Goal: Feedback & Contribution: Contribute content

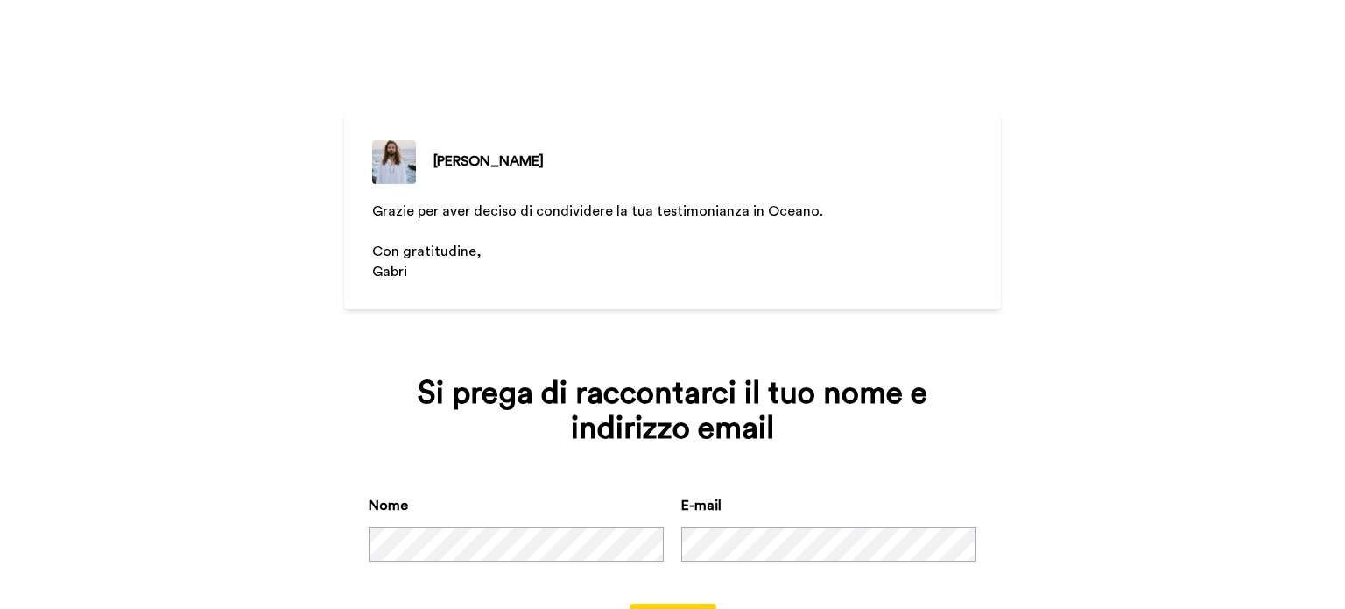
scroll to position [79, 0]
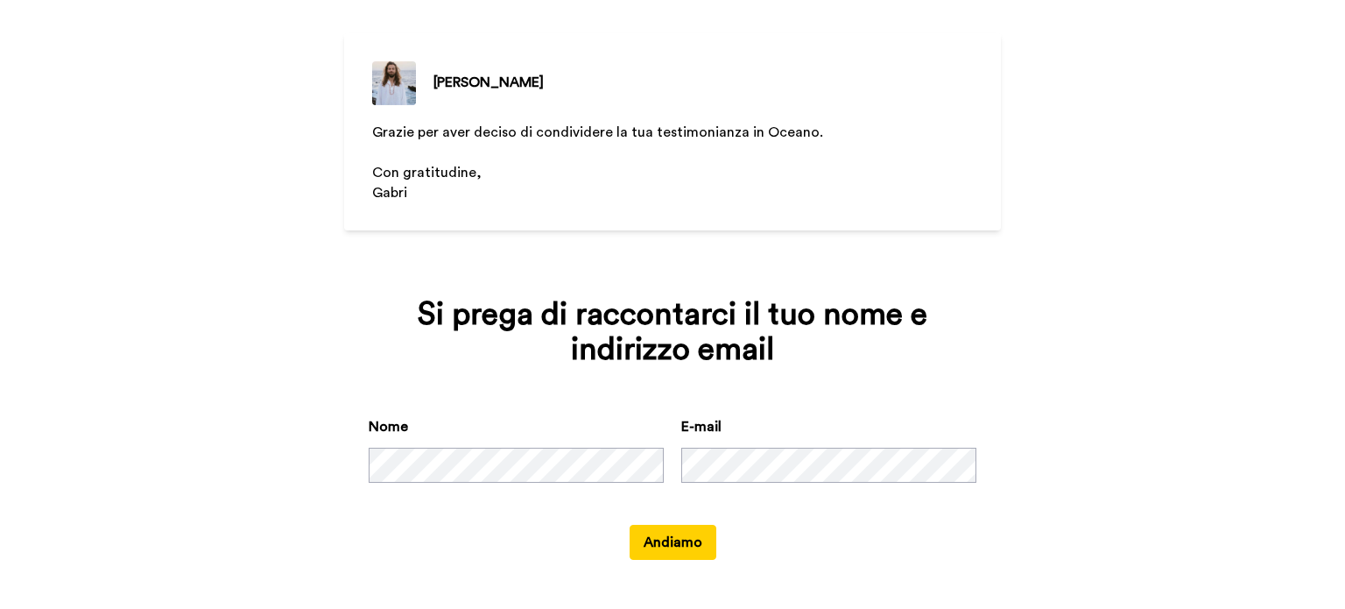
click at [630, 525] on button "Andiamo" at bounding box center [673, 542] width 87 height 35
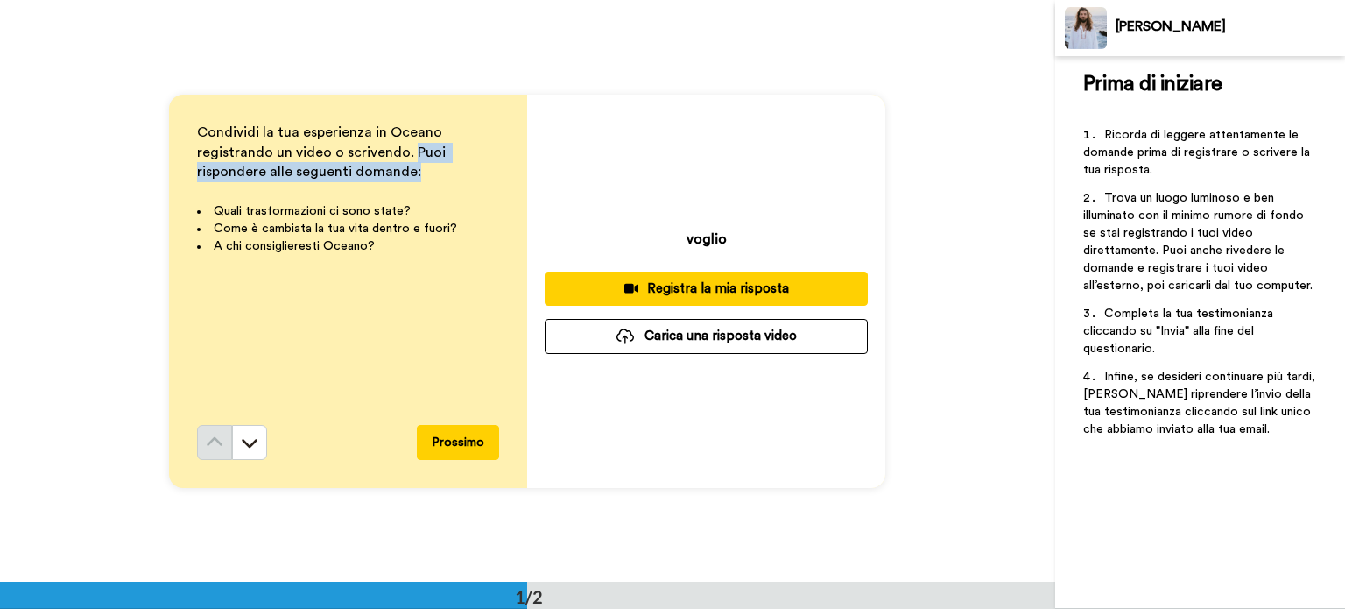
drag, startPoint x: 405, startPoint y: 147, endPoint x: 414, endPoint y: 171, distance: 25.2
click at [414, 171] on p "Condividi la tua esperienza in Oceano registrando un video o scrivendo. Puoi ri…" at bounding box center [348, 153] width 302 height 60
click at [241, 444] on icon at bounding box center [250, 443] width 18 height 18
click at [427, 434] on button "Prossimo" at bounding box center [458, 442] width 82 height 35
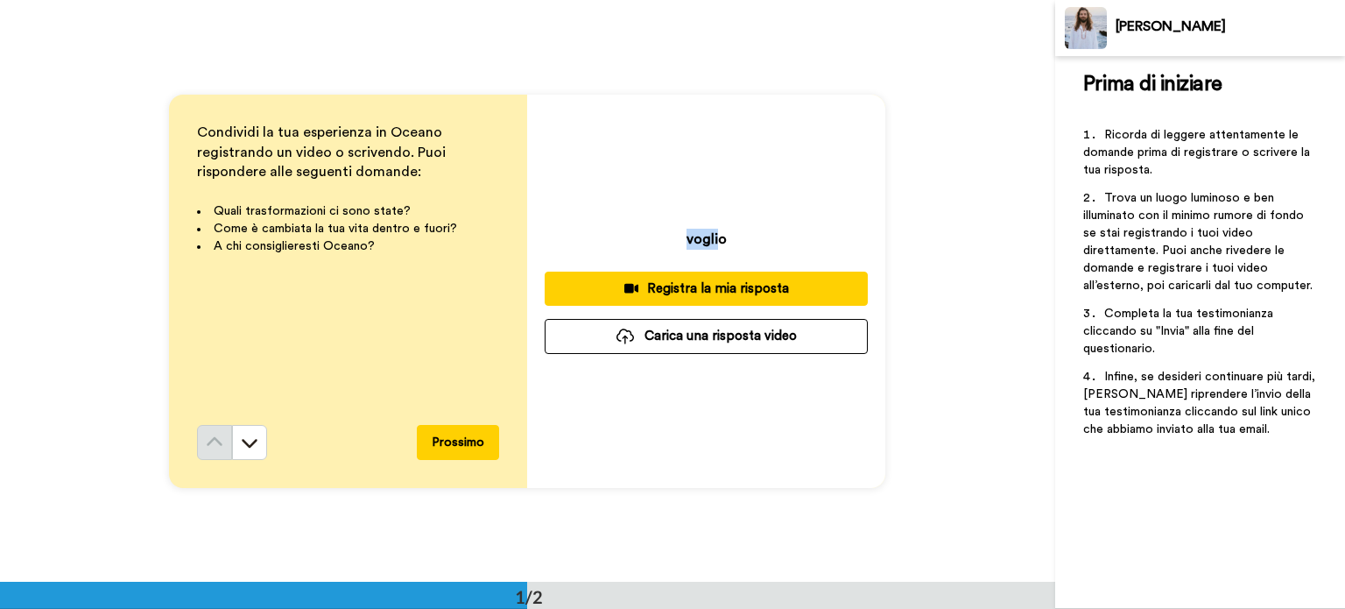
drag, startPoint x: 684, startPoint y: 236, endPoint x: 718, endPoint y: 235, distance: 34.2
click at [718, 235] on p "voglio" at bounding box center [707, 239] width 40 height 21
drag, startPoint x: 708, startPoint y: 177, endPoint x: 701, endPoint y: 418, distance: 240.9
click at [701, 418] on div "voglio Registra la mia risposta Carica una risposta video" at bounding box center [706, 291] width 358 height 393
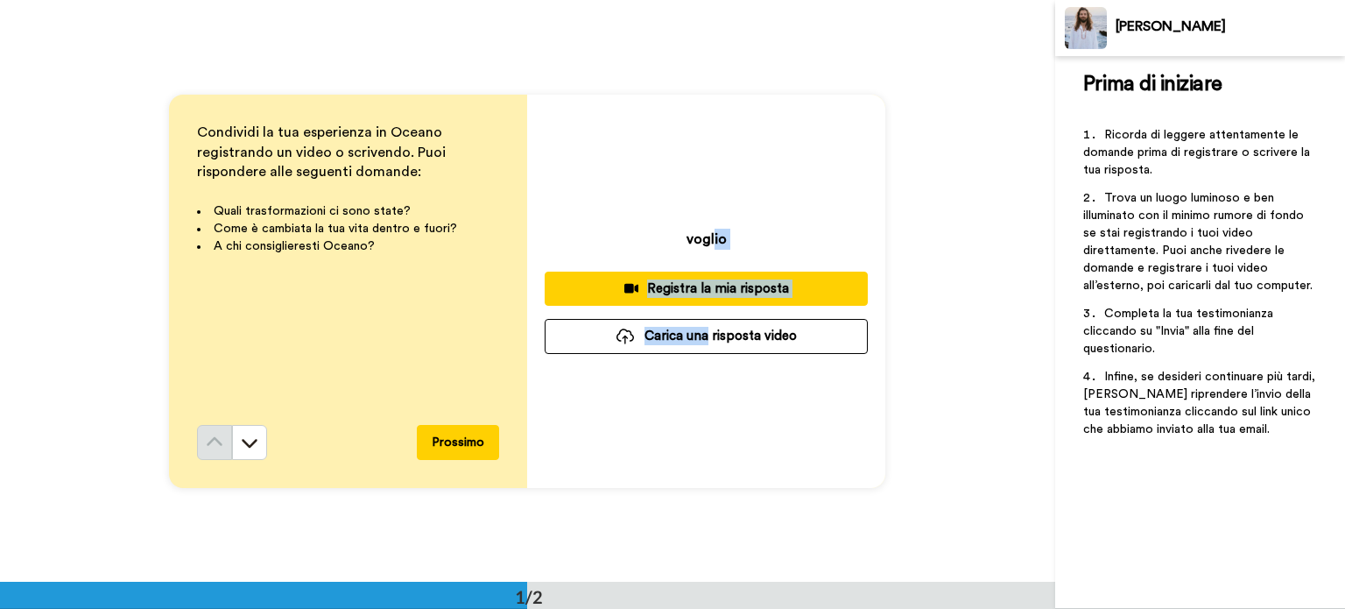
click at [701, 418] on div "voglio Registra la mia risposta Carica una risposta video" at bounding box center [706, 291] width 358 height 393
click at [208, 143] on p "Condividi la tua esperienza in Oceano registrando un video o scrivendo. Puoi ri…" at bounding box center [348, 153] width 302 height 60
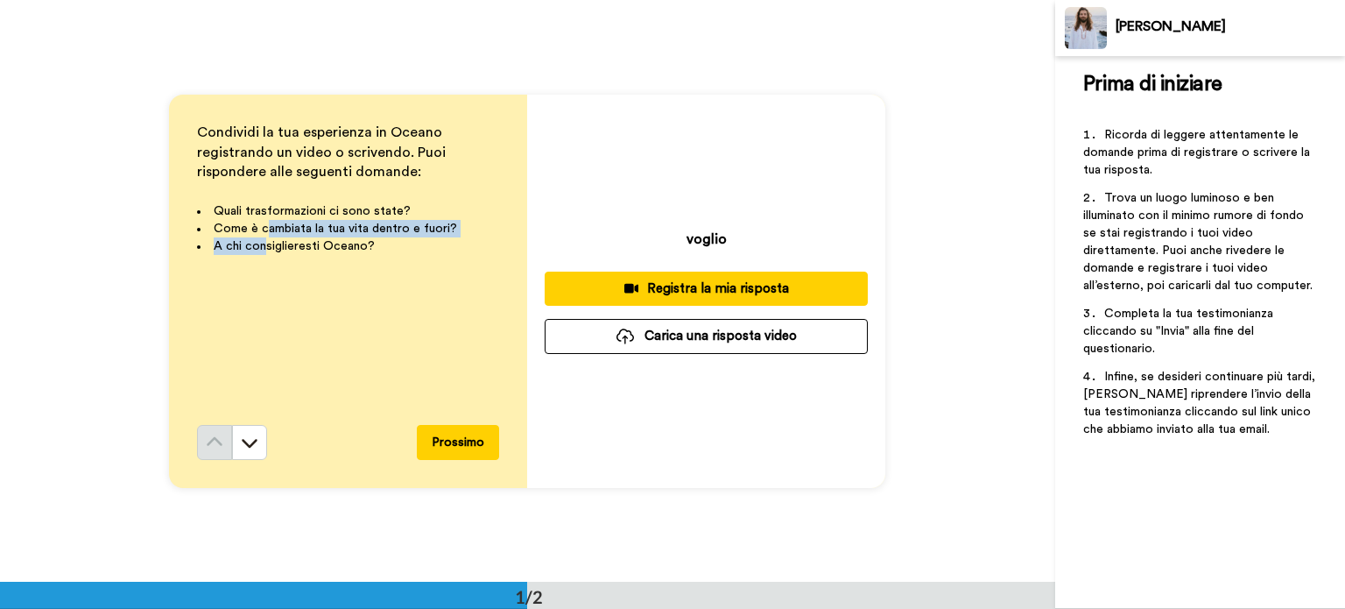
click at [263, 238] on ul "Quali trasformazioni ci sono state? Come è cambiata la tua vita dentro e fuori?…" at bounding box center [348, 228] width 302 height 53
click at [277, 294] on div "Condividi la tua esperienza in Oceano registrando un video o scrivendo. Puoi ri…" at bounding box center [348, 274] width 302 height 302
